Goal: Information Seeking & Learning: Find specific fact

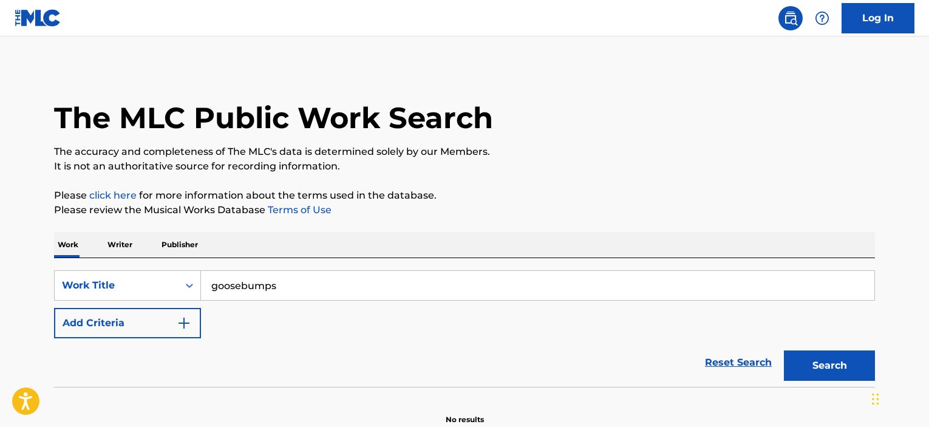
type input "goosebumps"
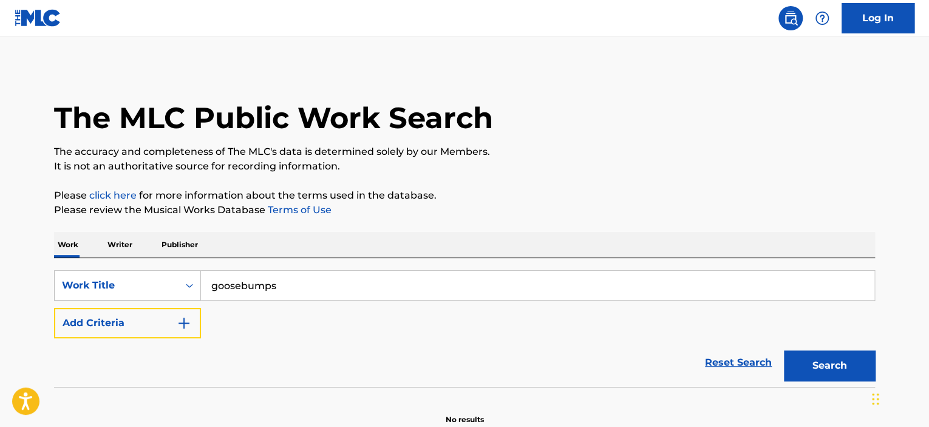
click at [123, 322] on button "Add Criteria" at bounding box center [127, 323] width 147 height 30
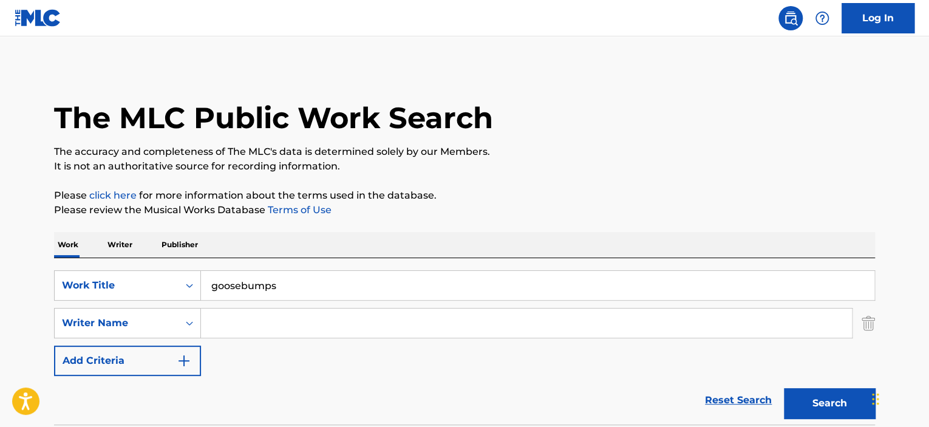
click at [256, 325] on input "Search Form" at bounding box center [526, 323] width 651 height 29
type input "gomringer"
click at [784, 388] on button "Search" at bounding box center [829, 403] width 91 height 30
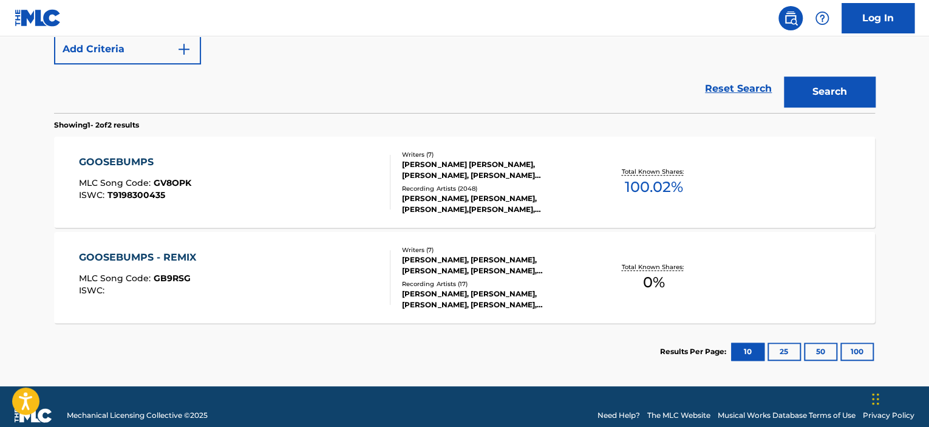
scroll to position [321, 0]
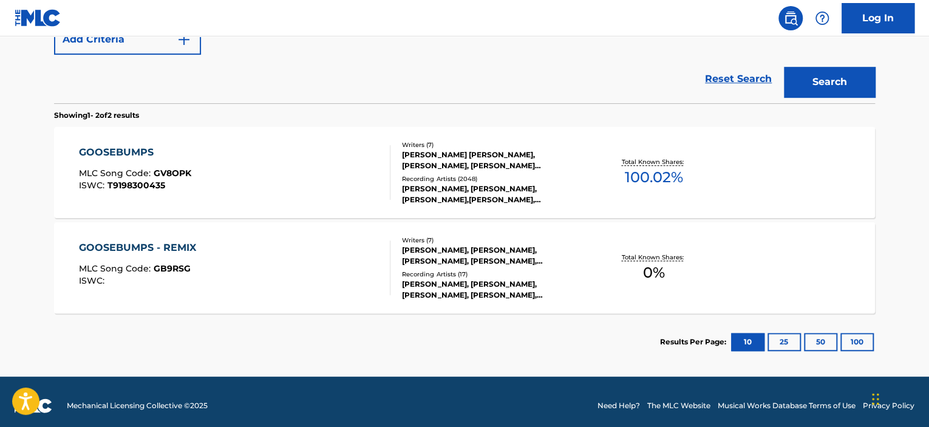
click at [335, 254] on div "GOOSEBUMPS - REMIX MLC Song Code : GB9RSG ISWC :" at bounding box center [235, 268] width 312 height 55
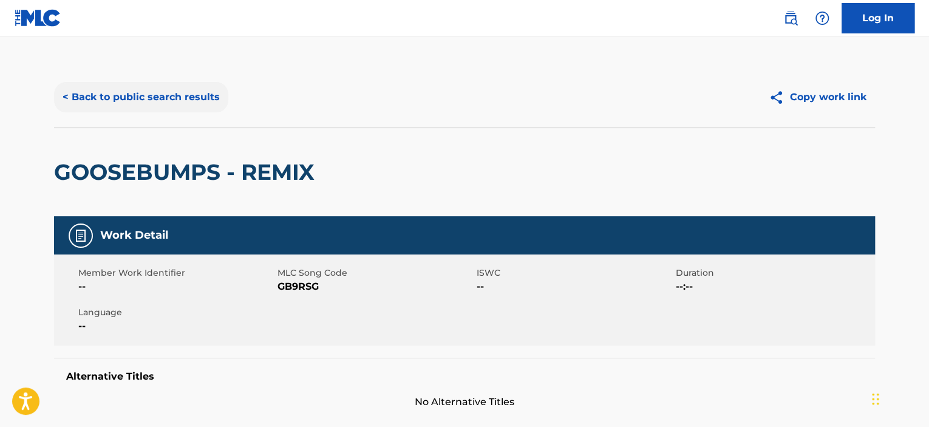
click at [182, 98] on button "< Back to public search results" at bounding box center [141, 97] width 174 height 30
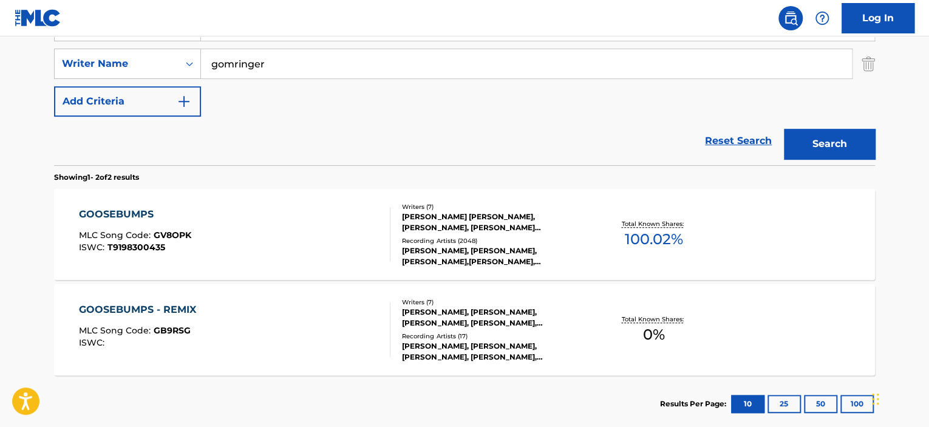
click at [275, 247] on div "GOOSEBUMPS MLC Song Code : GV8OPK ISWC : T9198300435" at bounding box center [235, 234] width 312 height 55
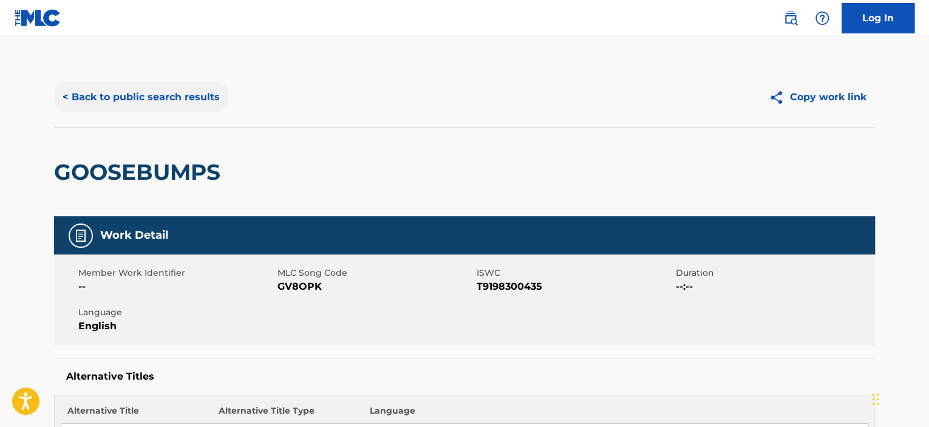
click at [200, 92] on button "< Back to public search results" at bounding box center [141, 97] width 174 height 30
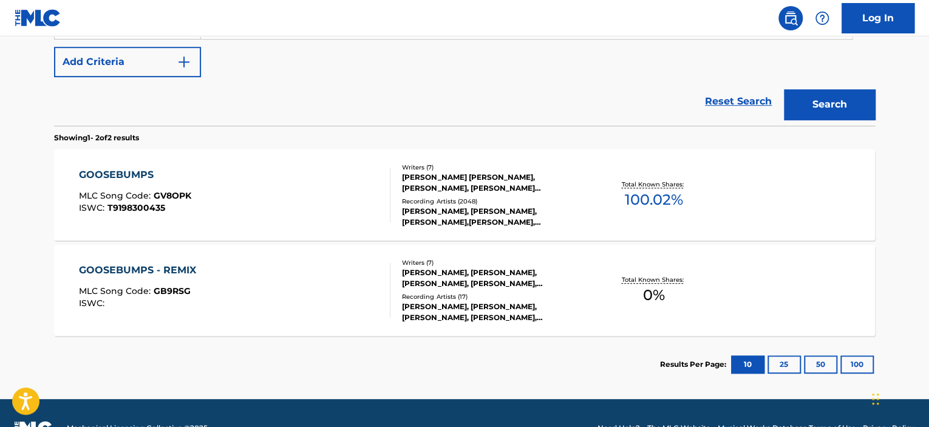
scroll to position [320, 0]
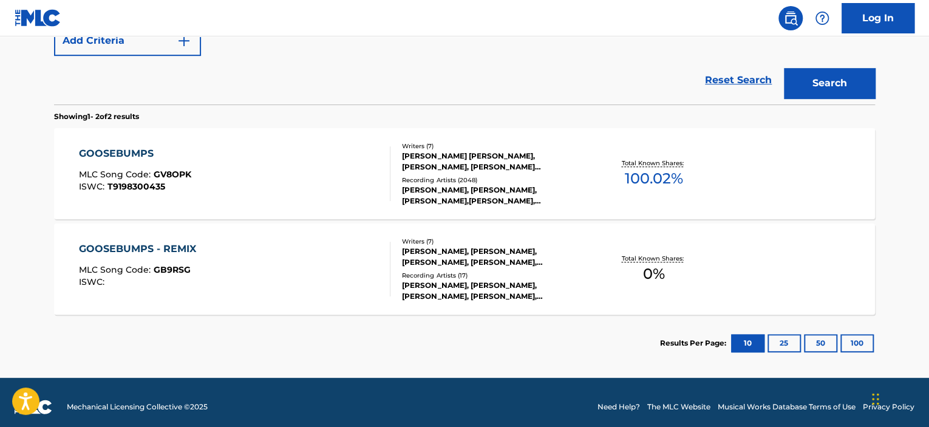
click at [343, 265] on div "GOOSEBUMPS - REMIX MLC Song Code : GB9RSG ISWC :" at bounding box center [235, 269] width 312 height 55
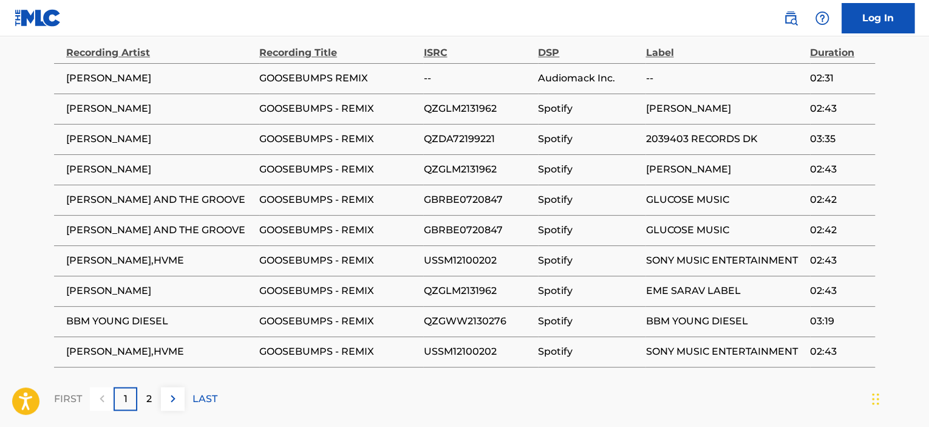
scroll to position [790, 0]
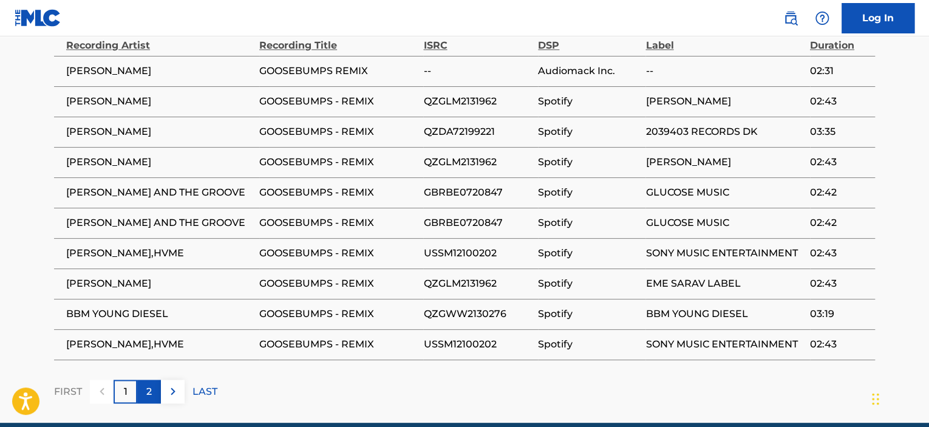
click at [149, 382] on div "2" at bounding box center [149, 392] width 24 height 24
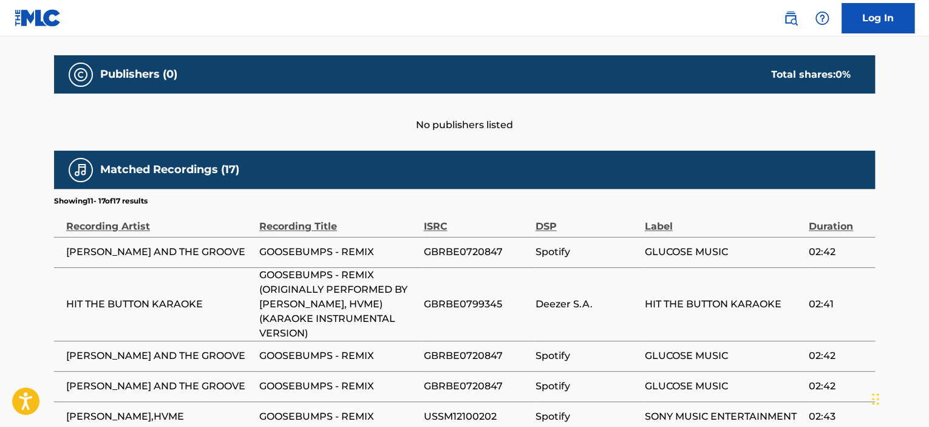
scroll to position [607, 0]
